Goal: Information Seeking & Learning: Learn about a topic

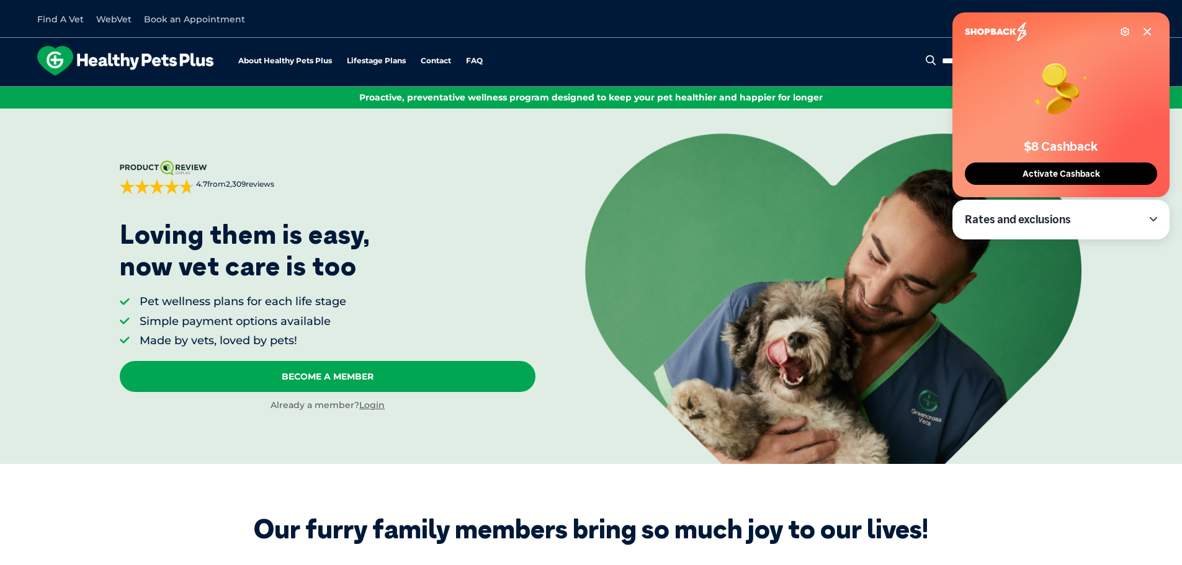
click at [1150, 31] on icon at bounding box center [1147, 32] width 10 height 10
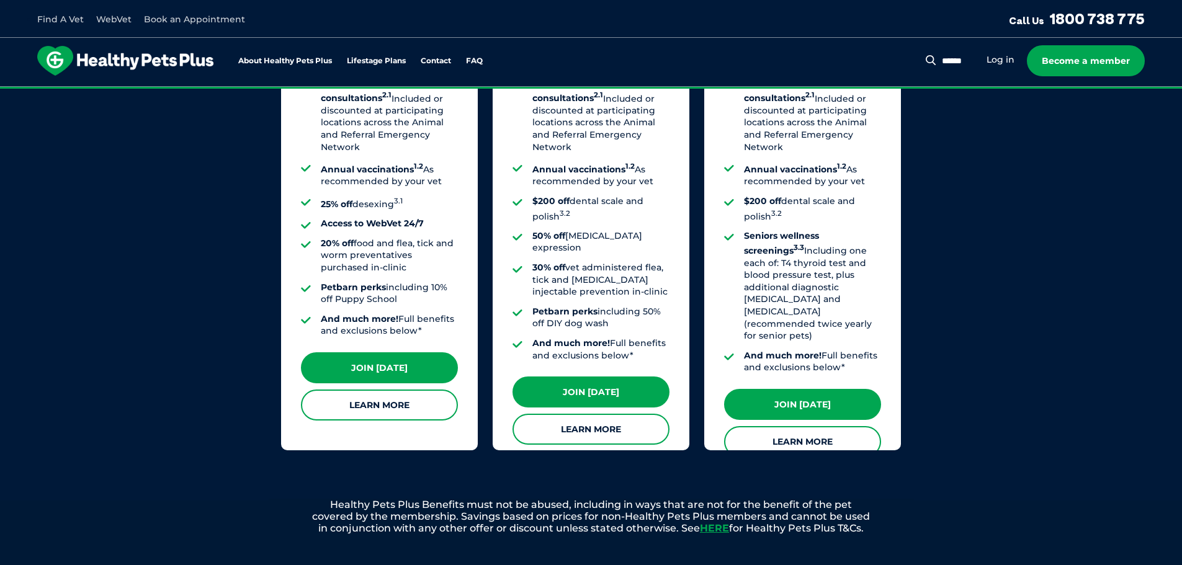
scroll to position [1116, 0]
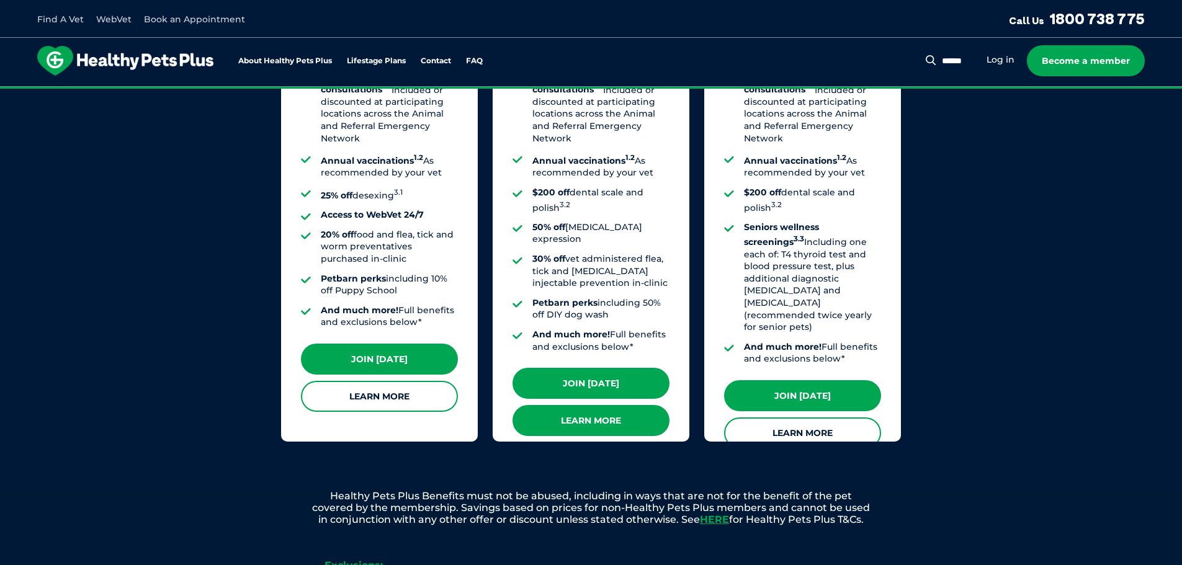
click at [615, 405] on link "Learn More" at bounding box center [590, 420] width 157 height 31
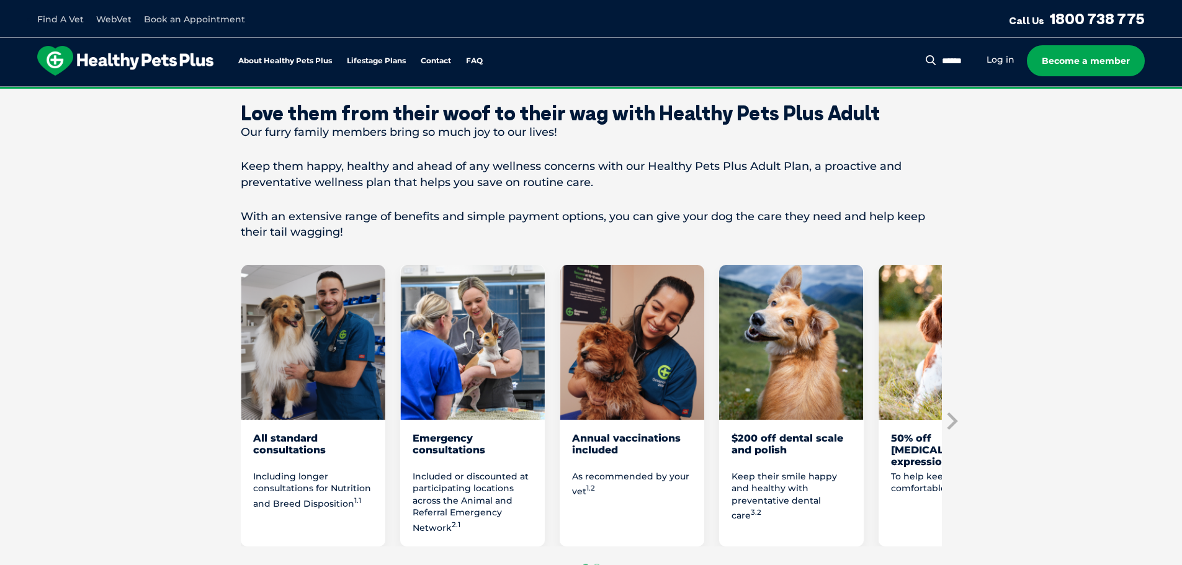
scroll to position [496, 0]
click at [953, 418] on icon "Next slide" at bounding box center [952, 420] width 11 height 17
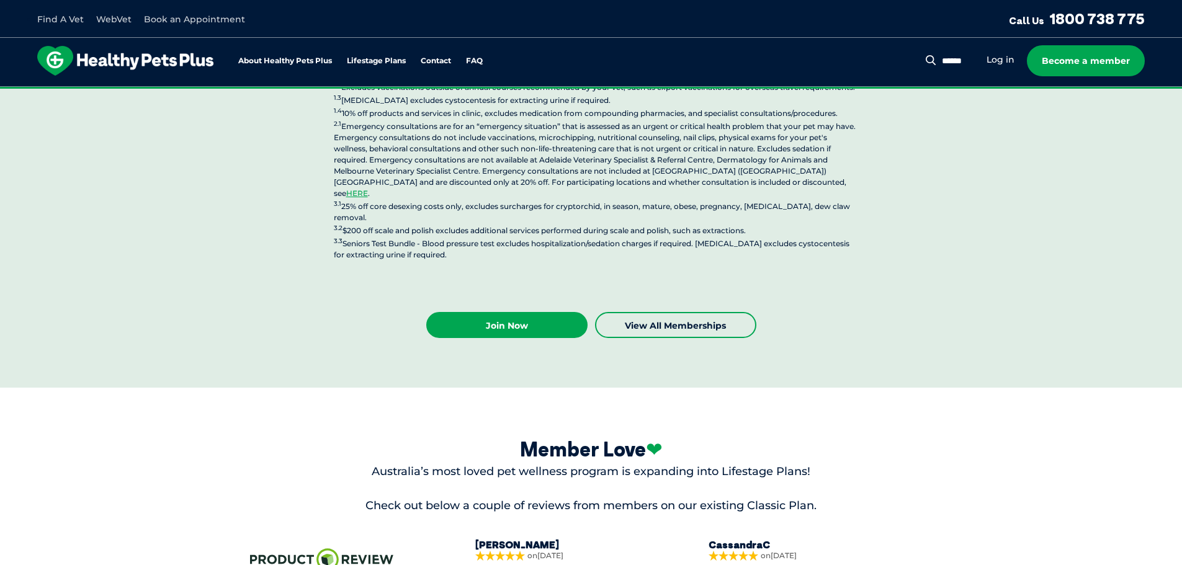
scroll to position [3349, 0]
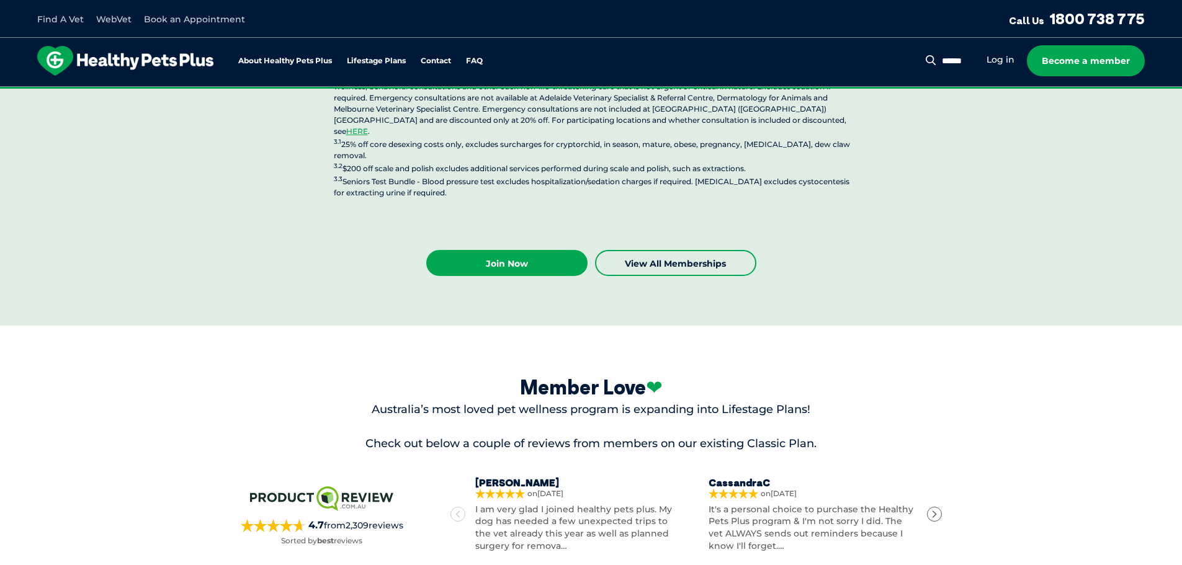
click at [934, 510] on icon "Next" at bounding box center [934, 514] width 9 height 9
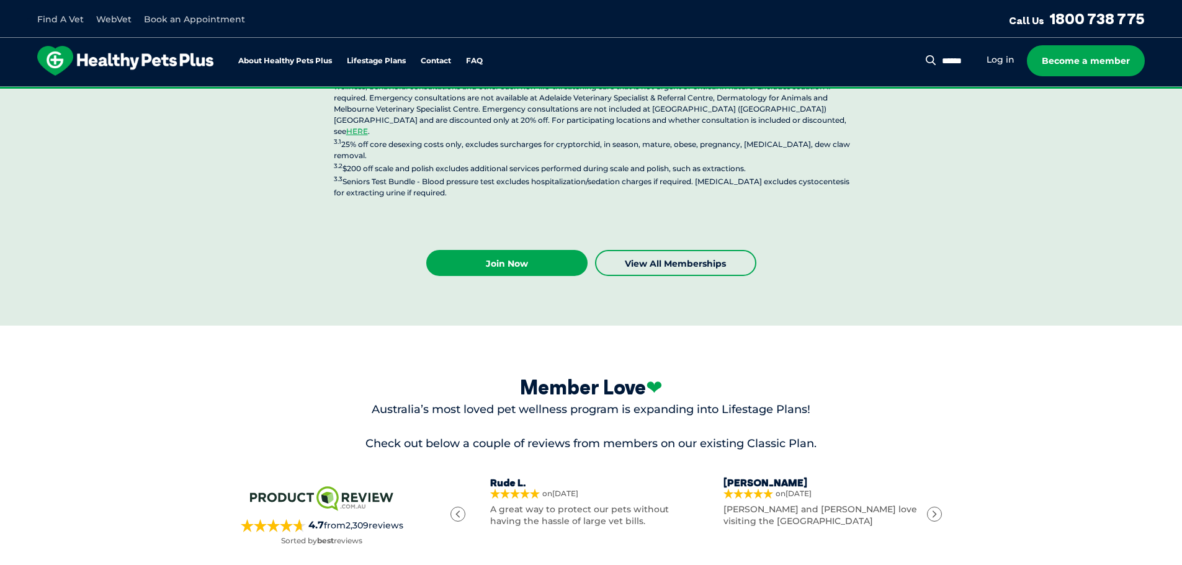
scroll to position [0, 461]
click at [934, 510] on icon "Next" at bounding box center [934, 514] width 9 height 9
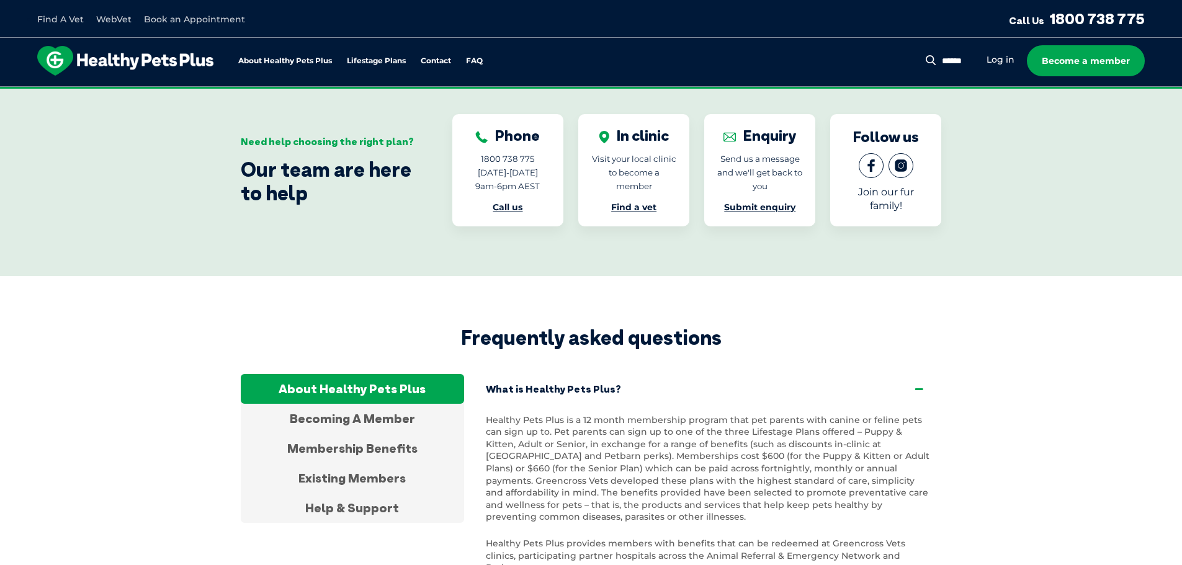
scroll to position [3908, 0]
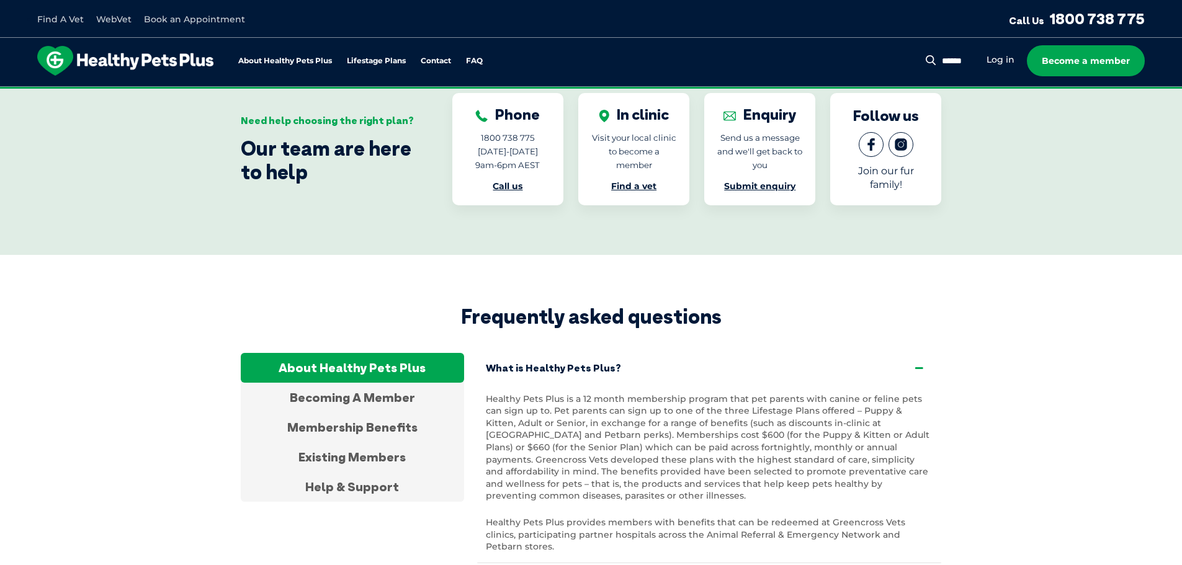
click at [919, 362] on icon at bounding box center [919, 368] width 14 height 12
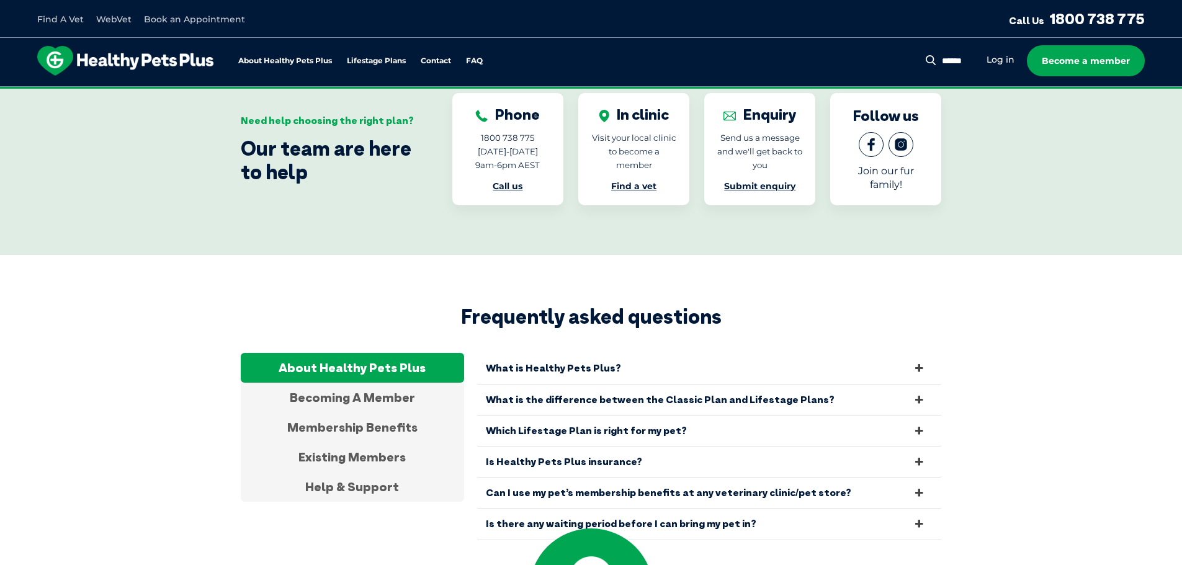
click at [916, 487] on icon at bounding box center [919, 493] width 14 height 12
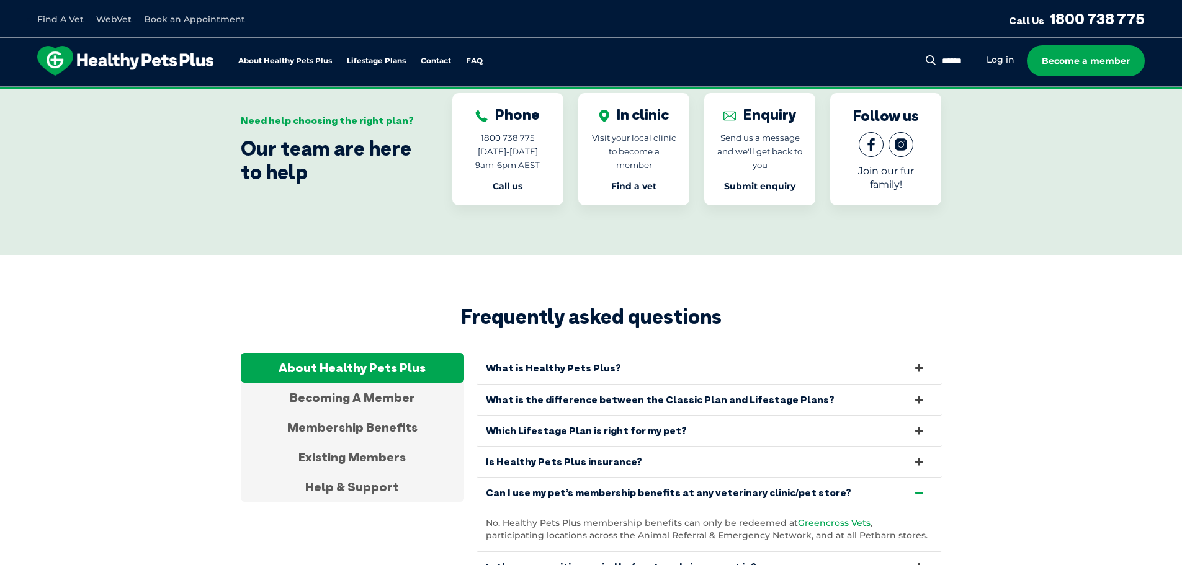
click at [916, 487] on icon at bounding box center [919, 493] width 14 height 12
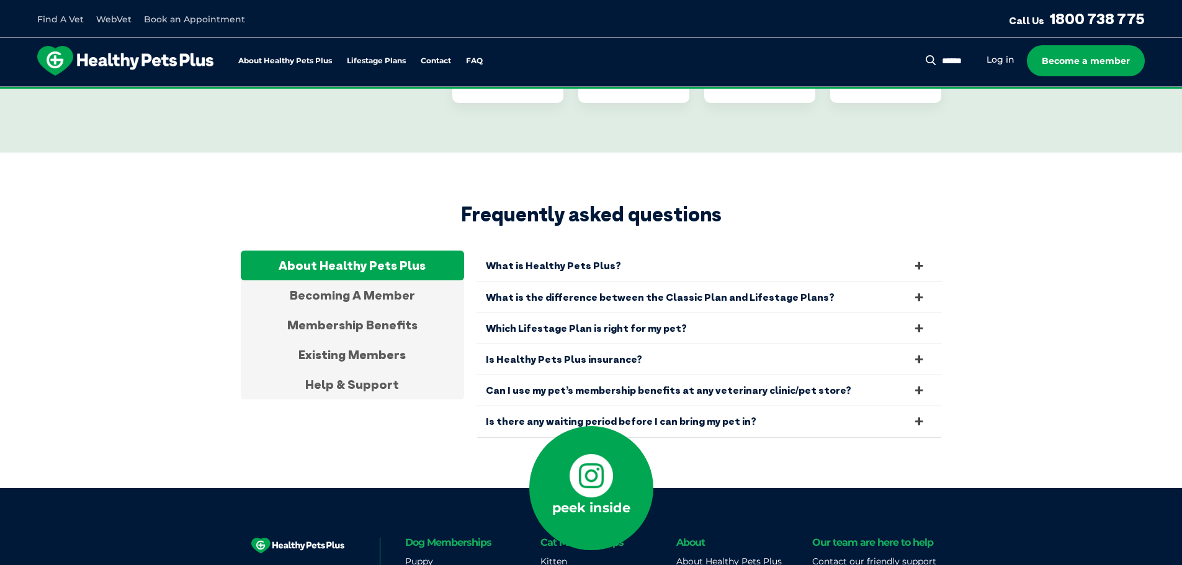
scroll to position [4032, 0]
